Goal: Task Accomplishment & Management: Manage account settings

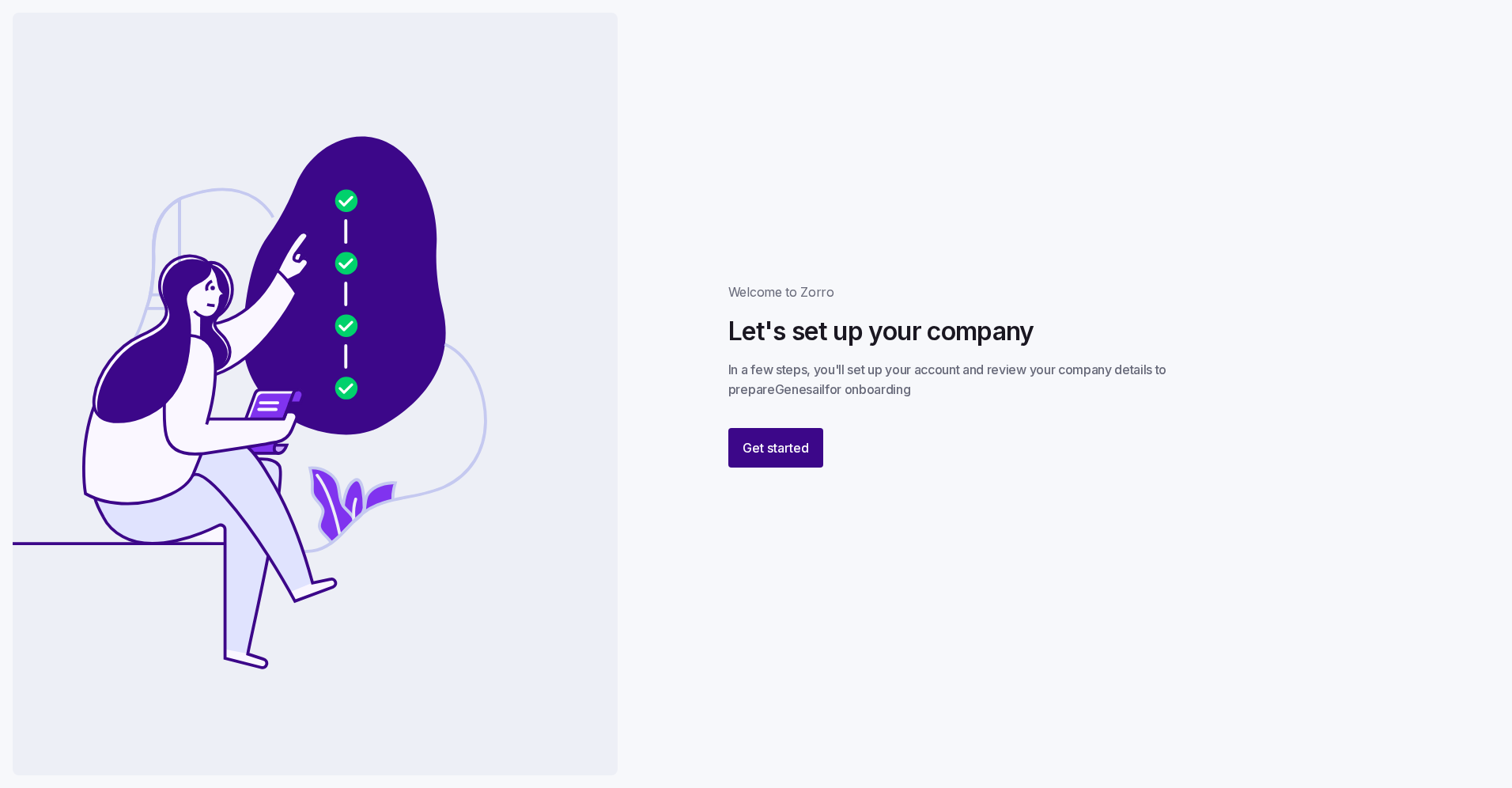
click at [790, 445] on span "Get started" at bounding box center [775, 447] width 67 height 19
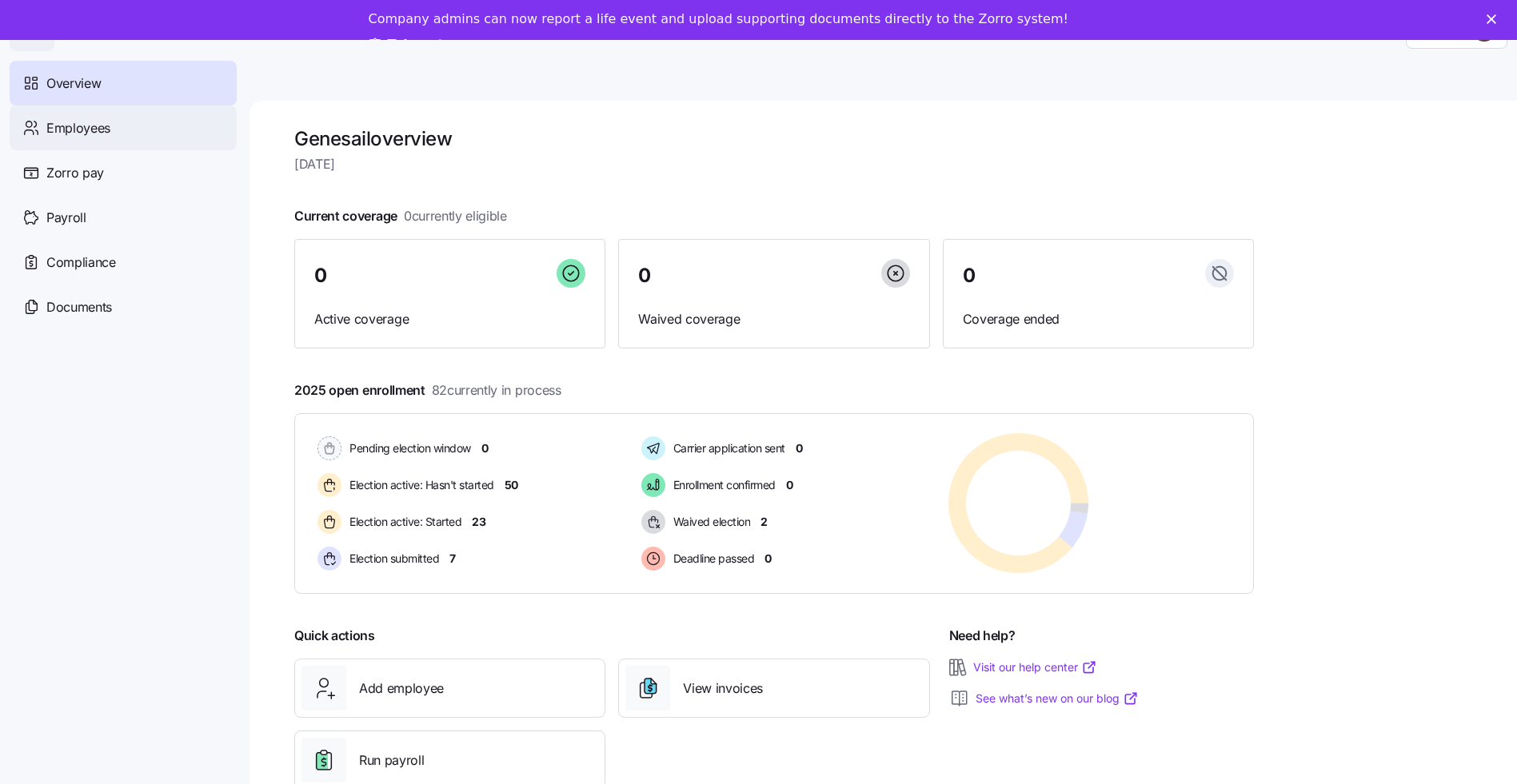
click at [49, 132] on span "Employees" at bounding box center [78, 128] width 64 height 20
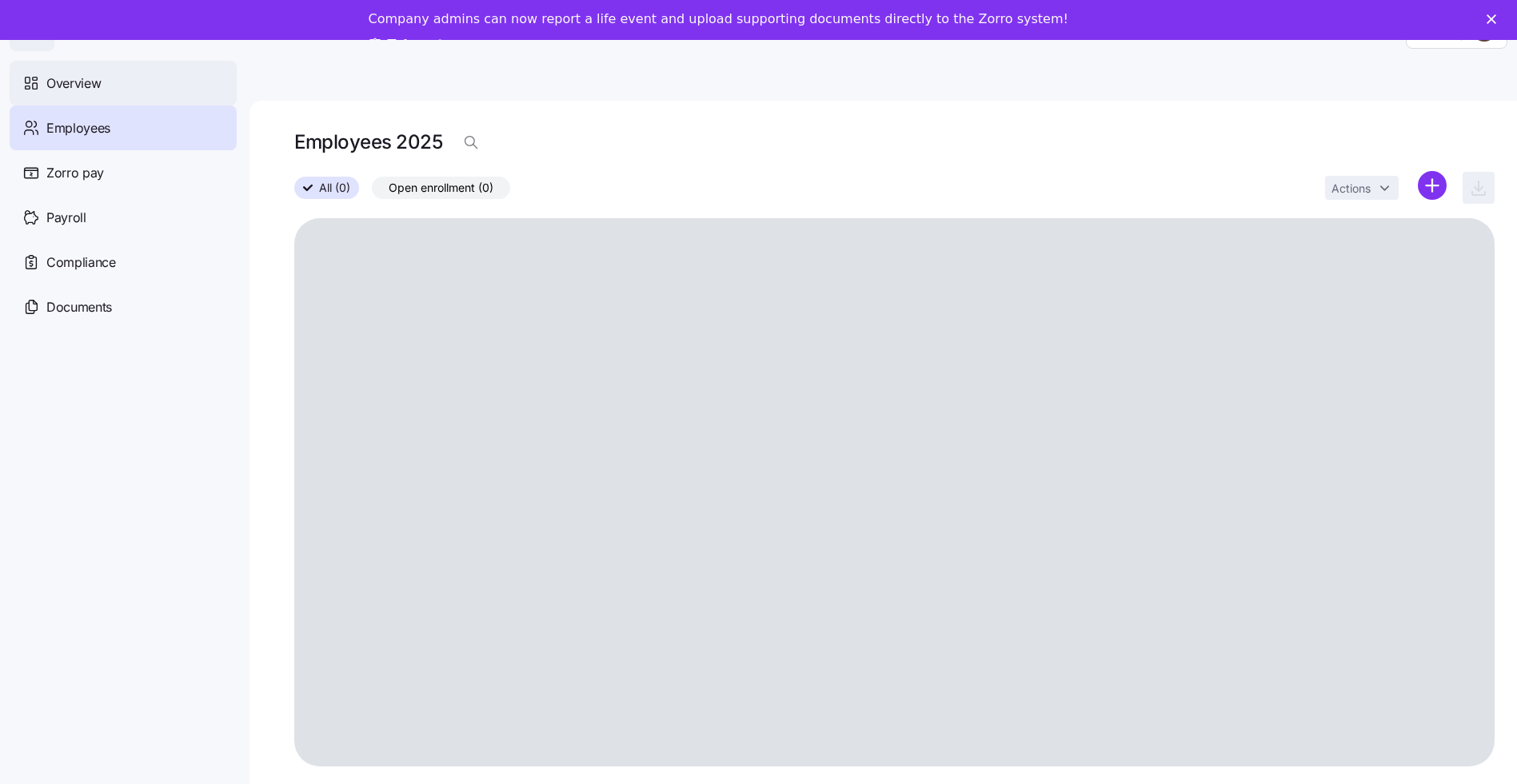
click at [72, 85] on span "Overview" at bounding box center [73, 83] width 54 height 20
